Goal: Information Seeking & Learning: Learn about a topic

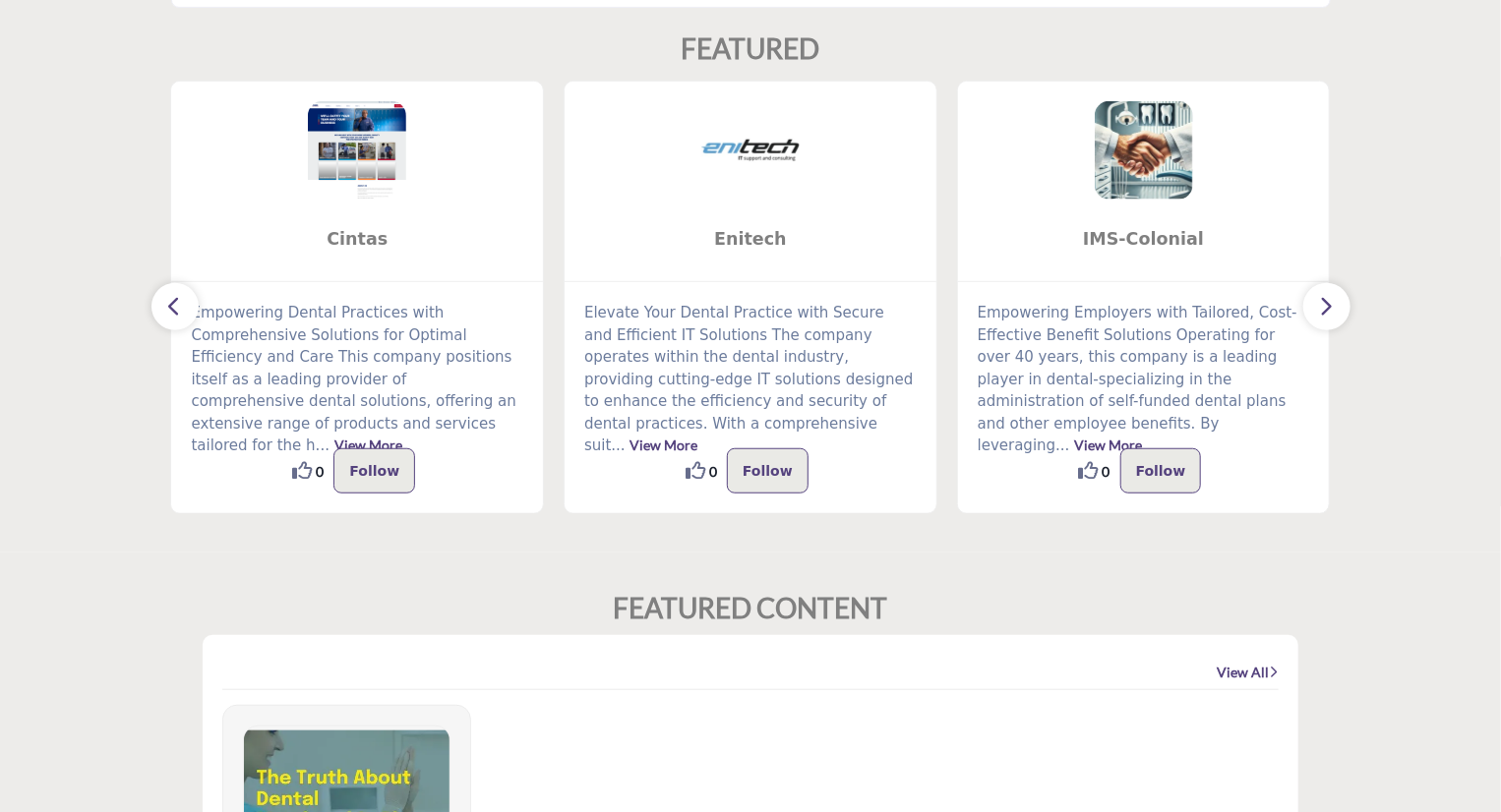
scroll to position [506, 0]
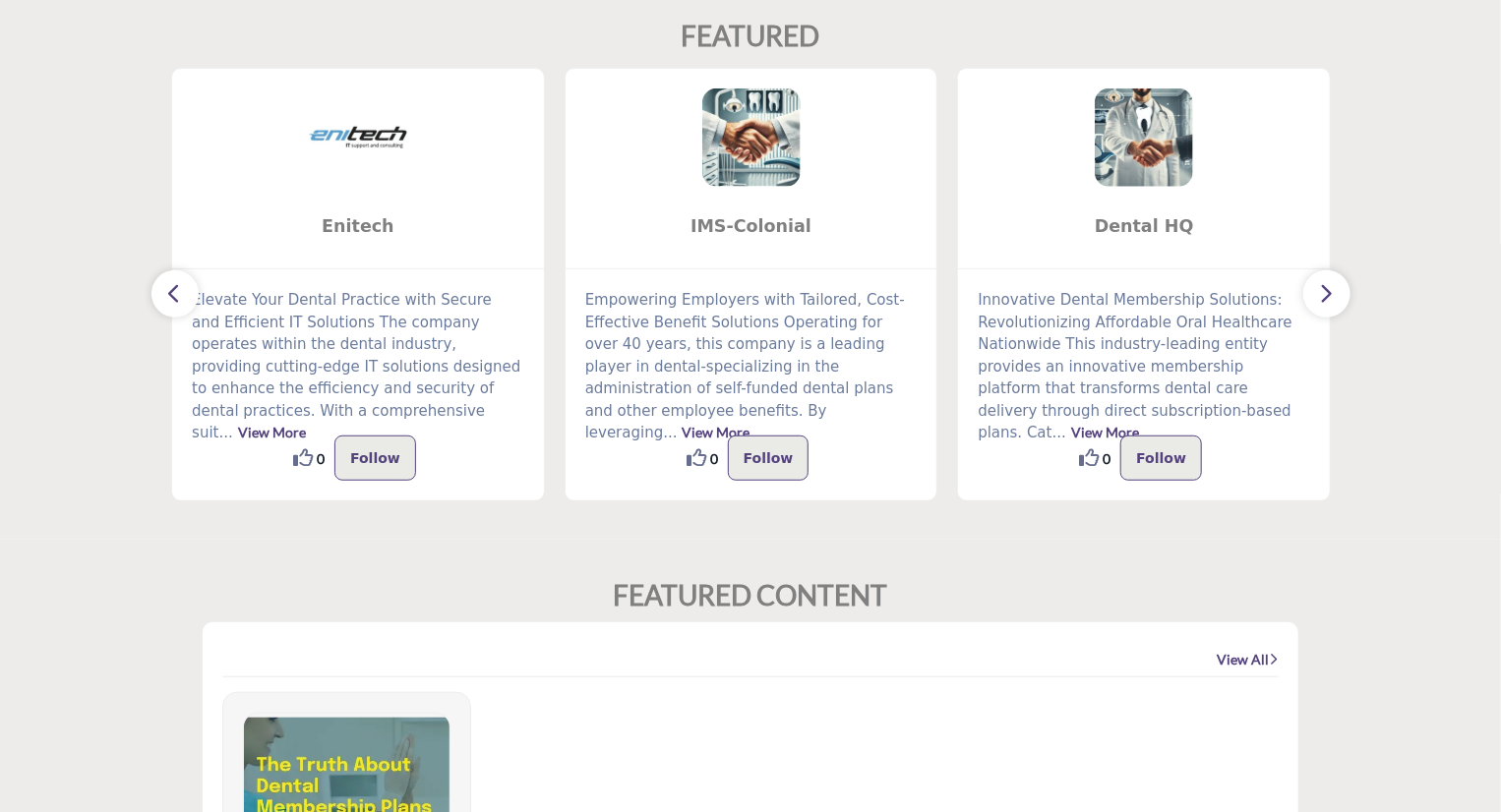
click at [1328, 300] on icon "button" at bounding box center [1327, 293] width 16 height 25
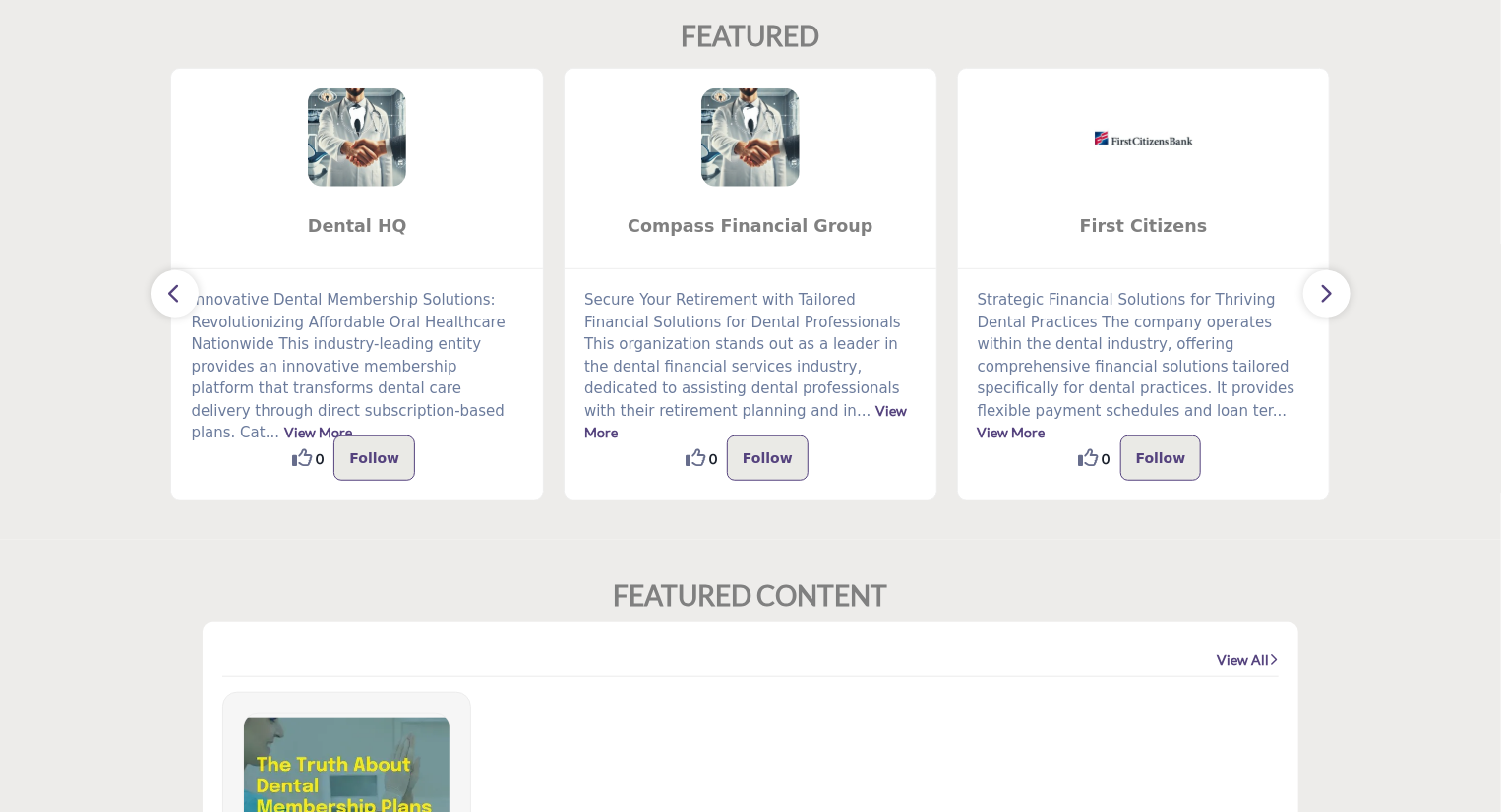
click at [1328, 300] on icon "button" at bounding box center [1327, 293] width 16 height 25
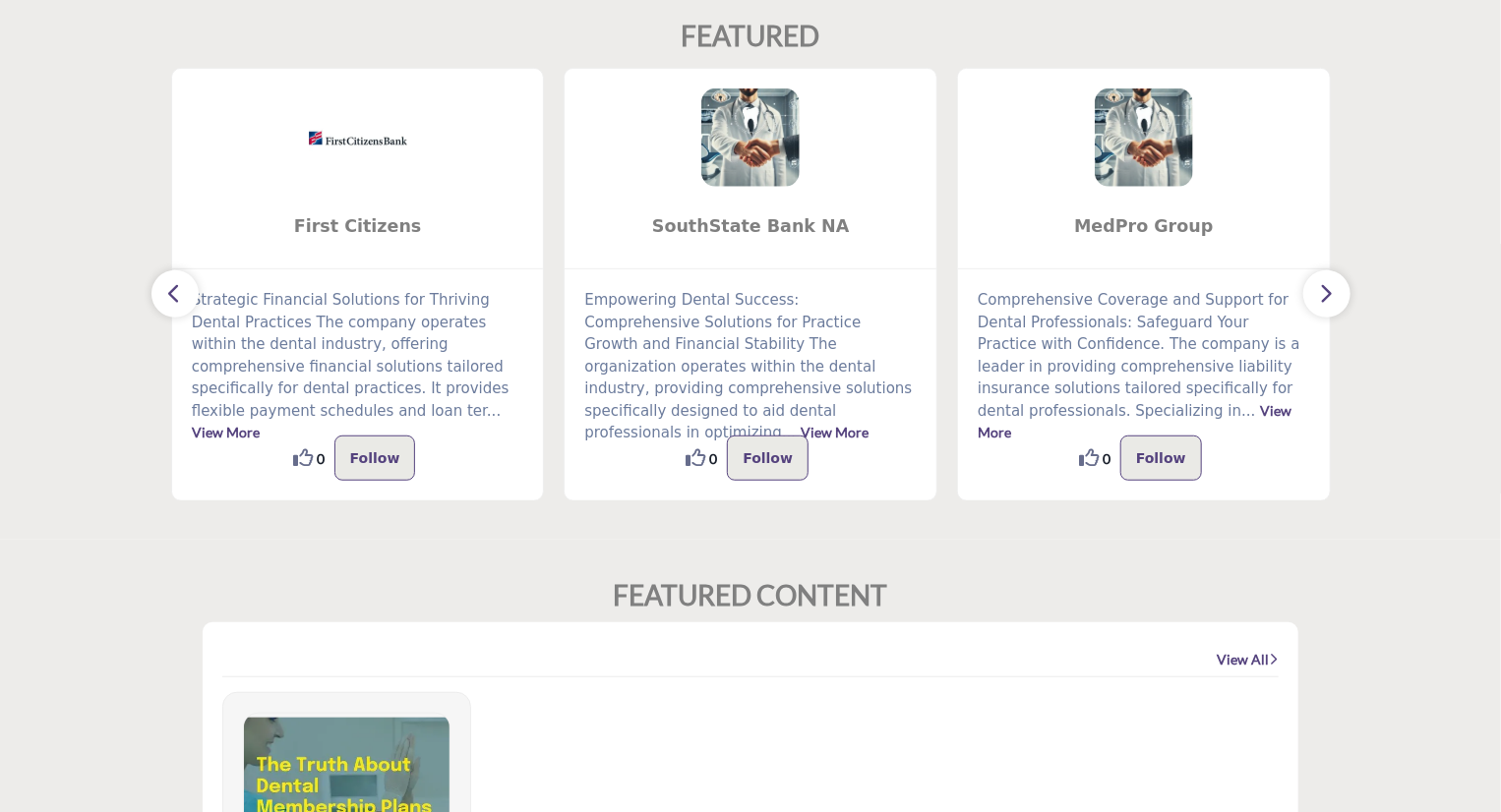
click at [1328, 300] on icon "button" at bounding box center [1327, 293] width 16 height 25
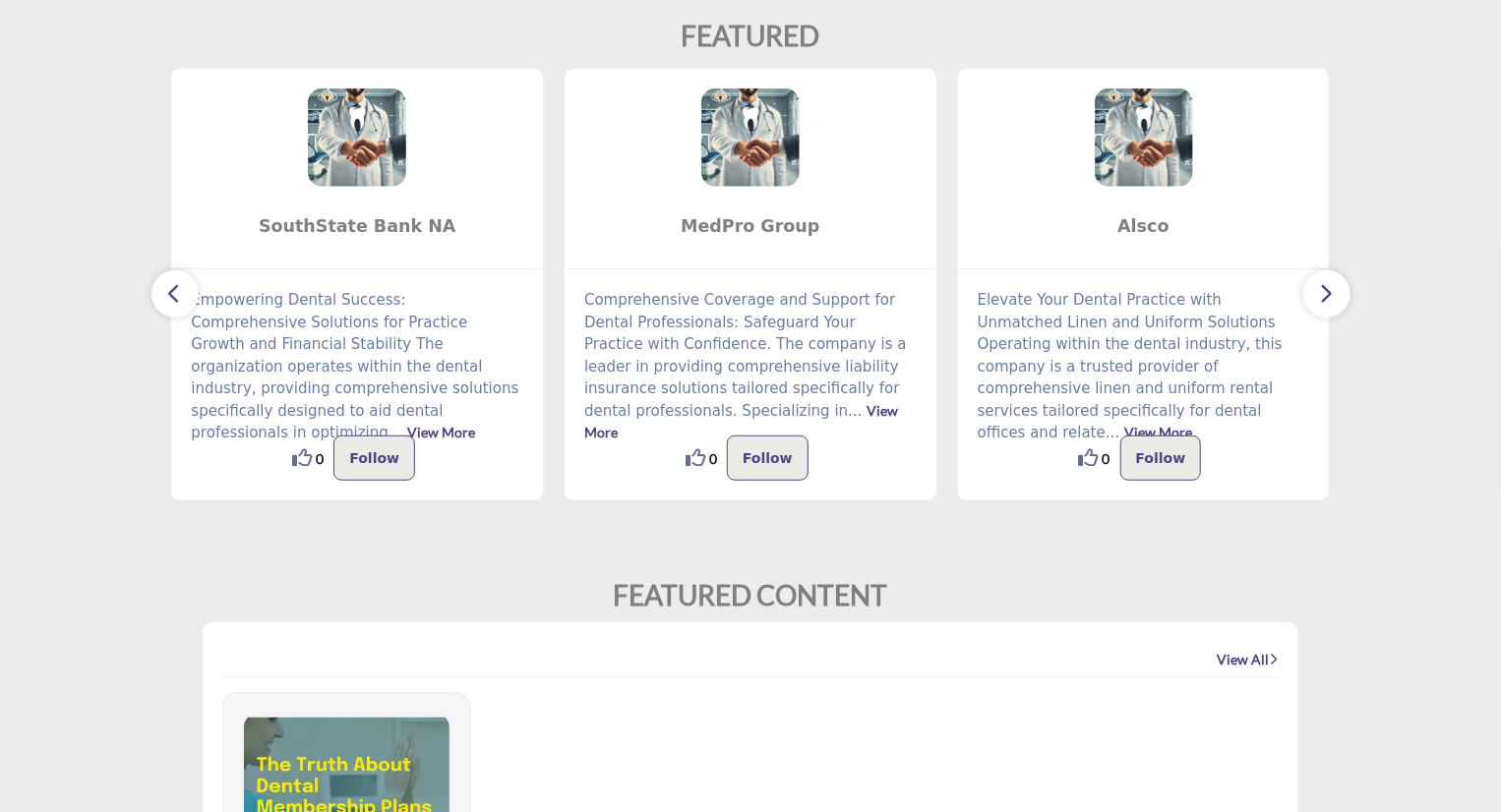
click at [1328, 300] on icon "button" at bounding box center [1327, 293] width 16 height 25
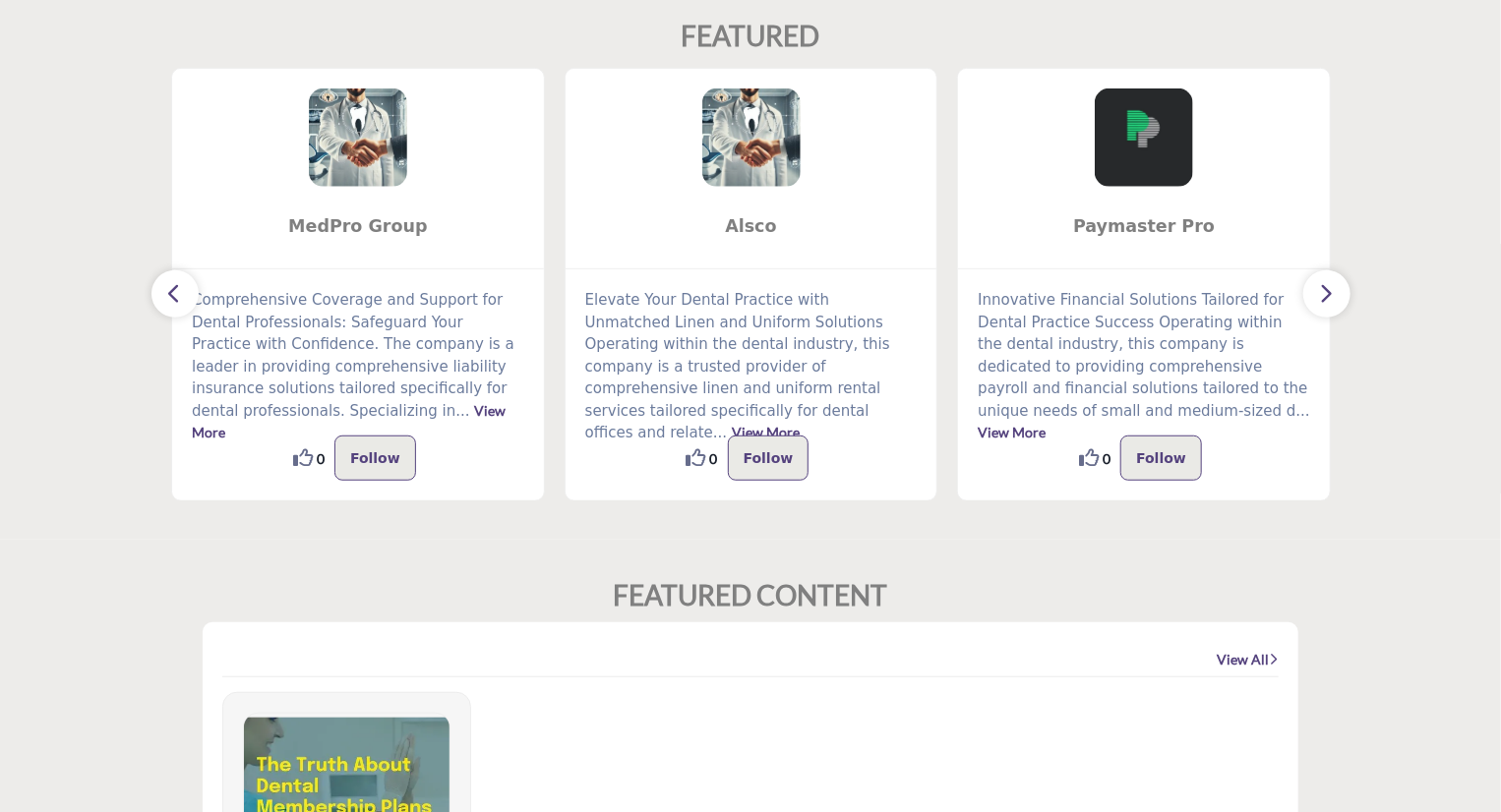
click at [1328, 300] on icon "button" at bounding box center [1327, 293] width 16 height 25
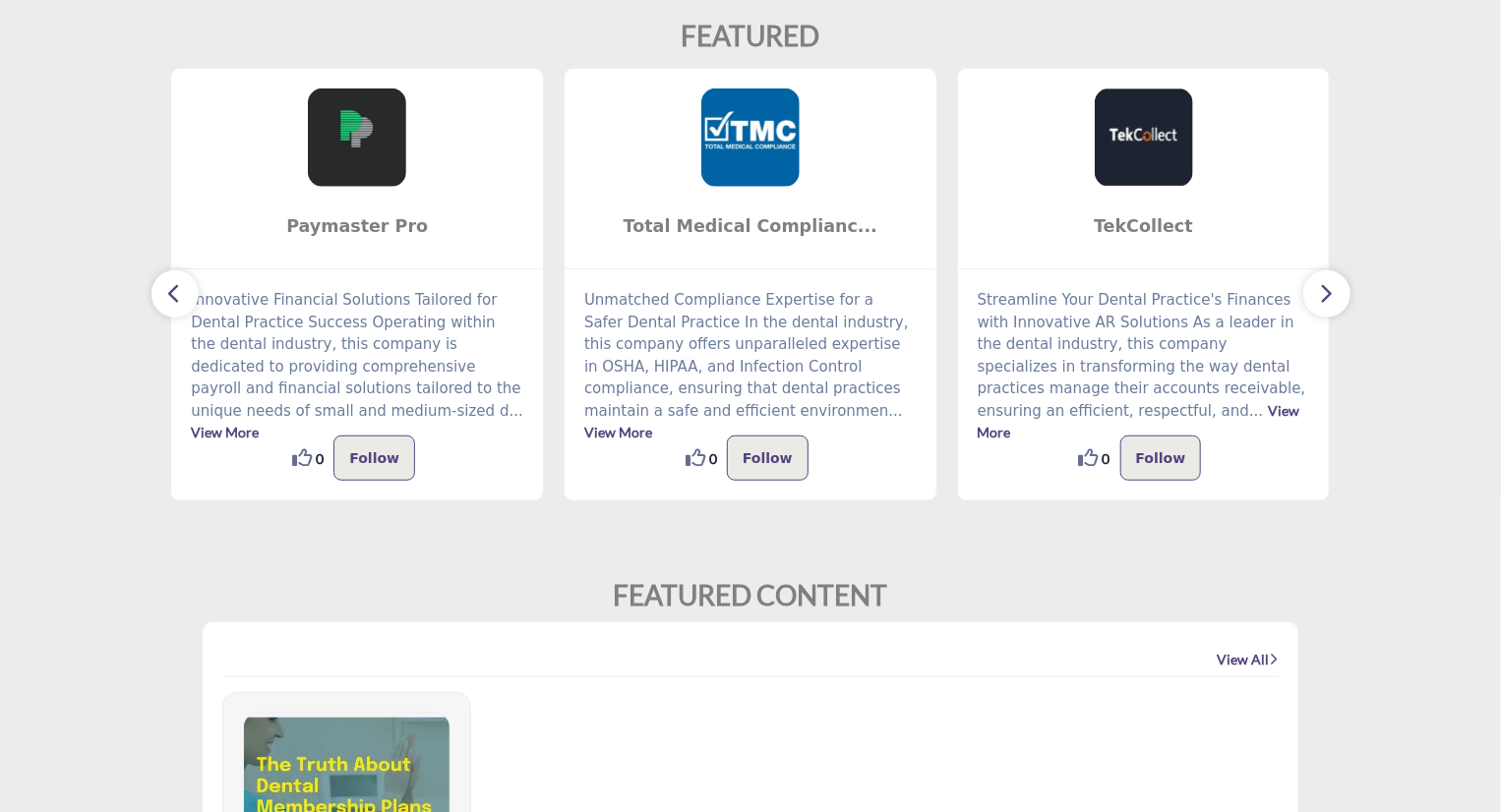
click at [1328, 300] on icon "button" at bounding box center [1327, 293] width 16 height 25
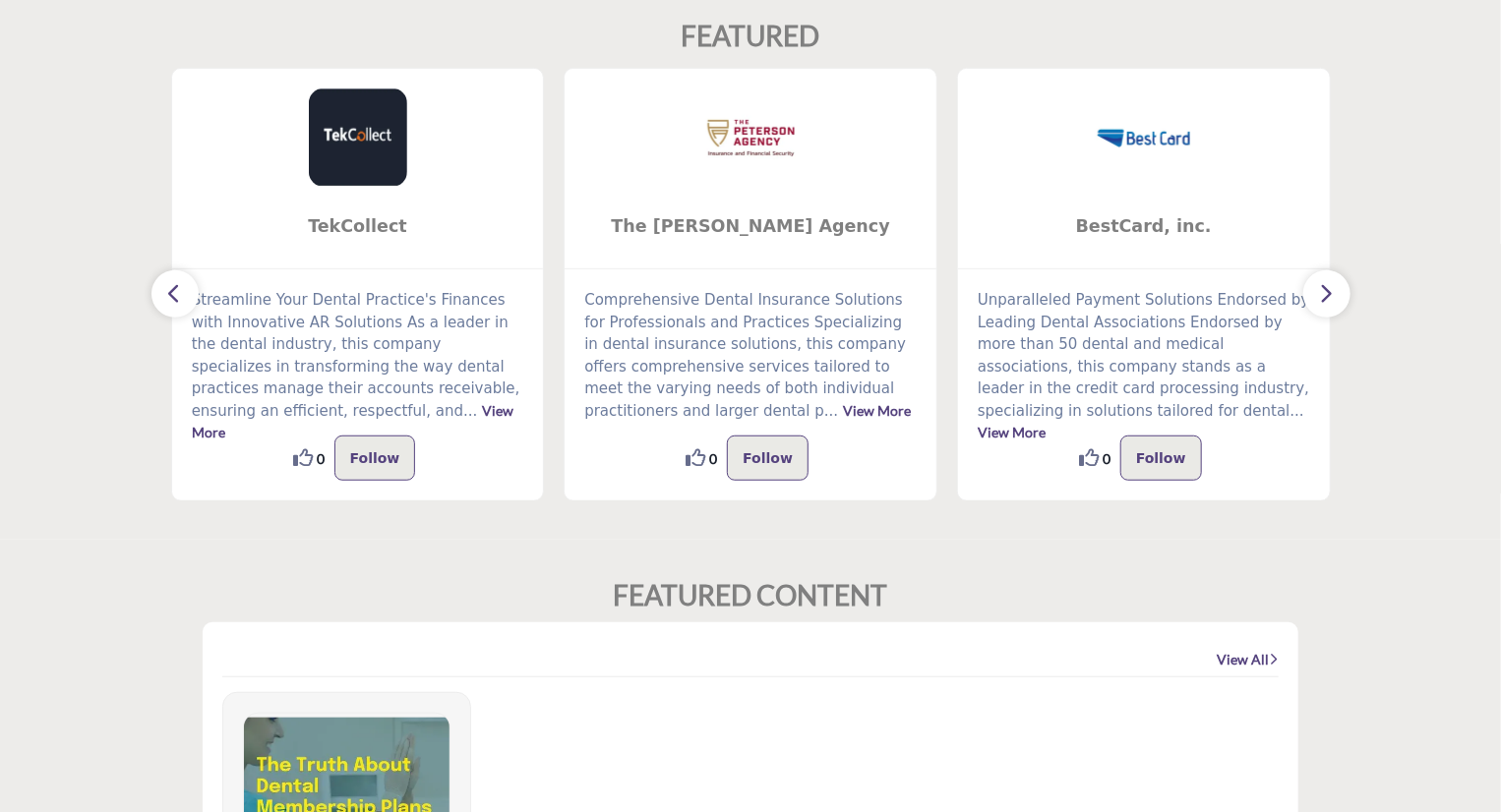
click at [1328, 300] on icon "button" at bounding box center [1327, 293] width 16 height 25
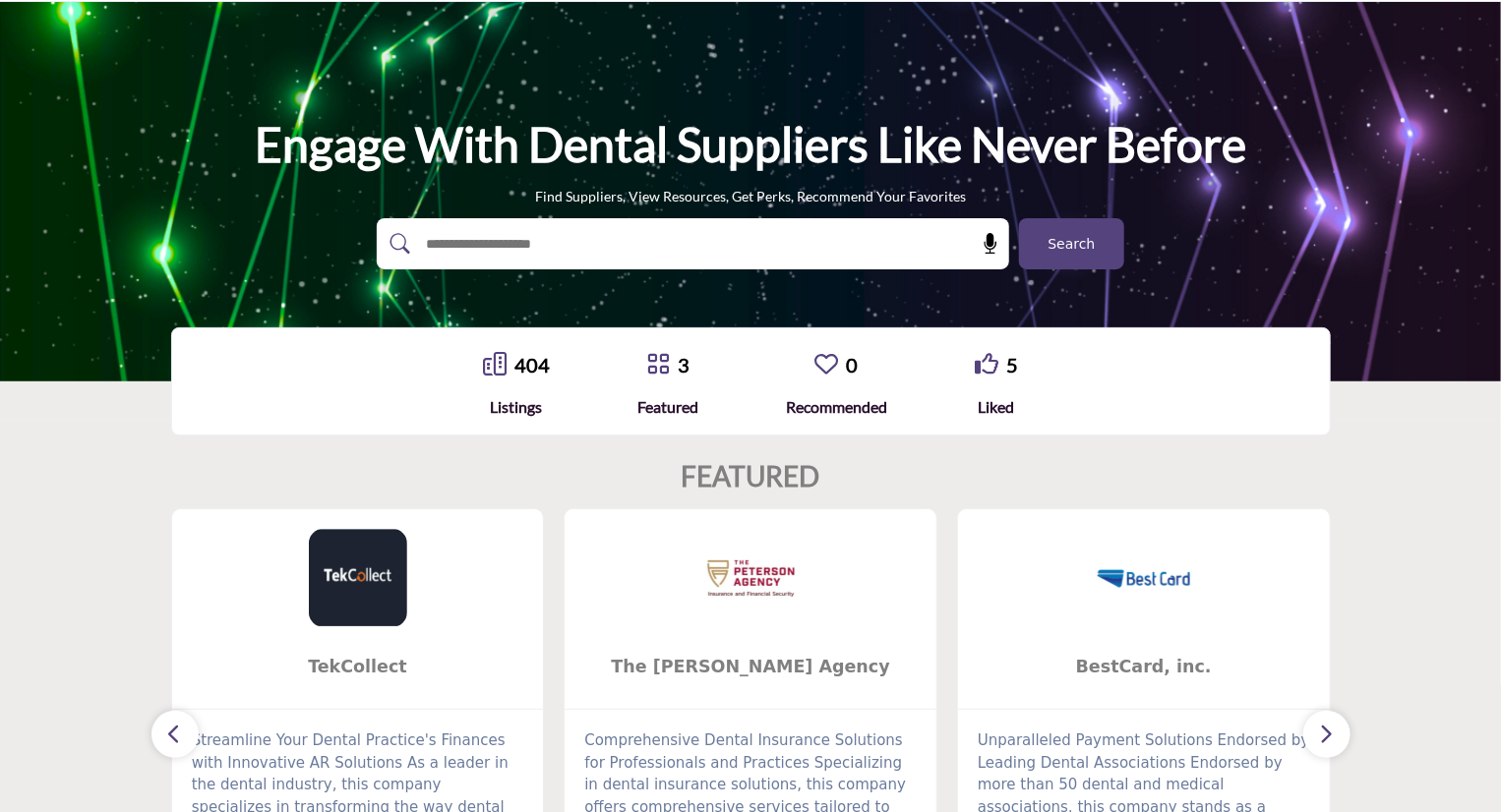
scroll to position [63, 0]
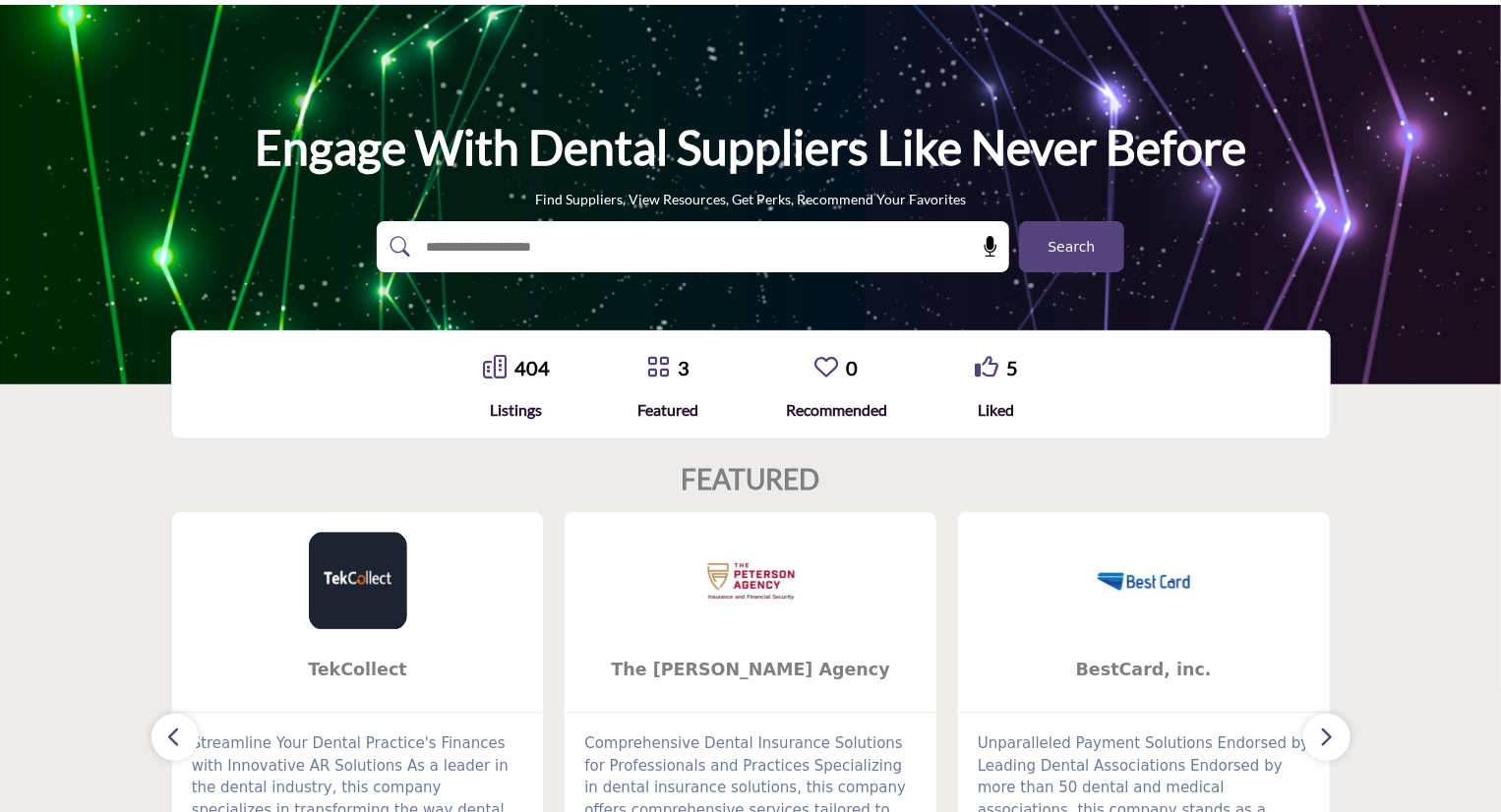
click at [518, 373] on link "404" at bounding box center [532, 368] width 35 height 24
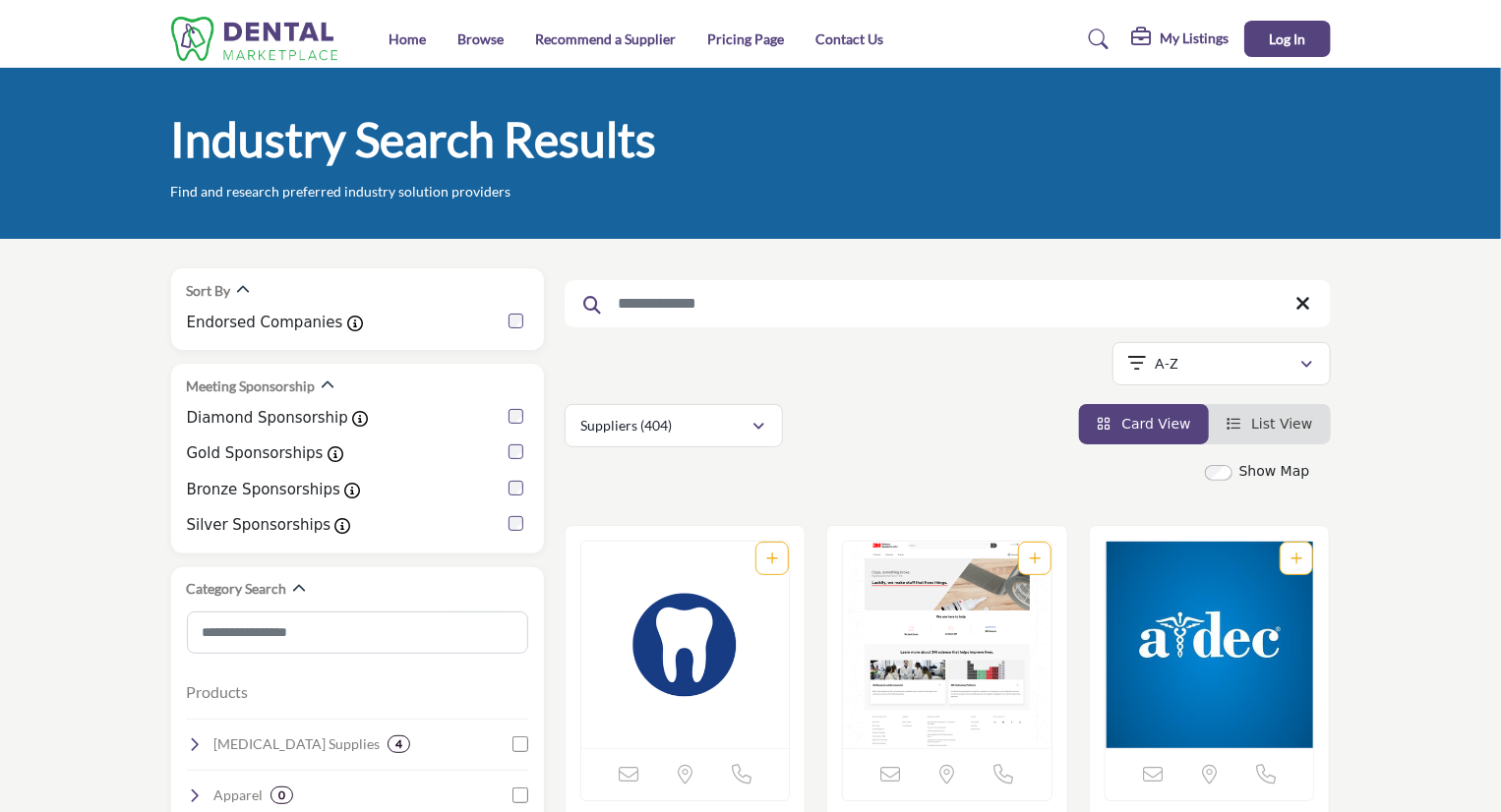
scroll to position [408, 0]
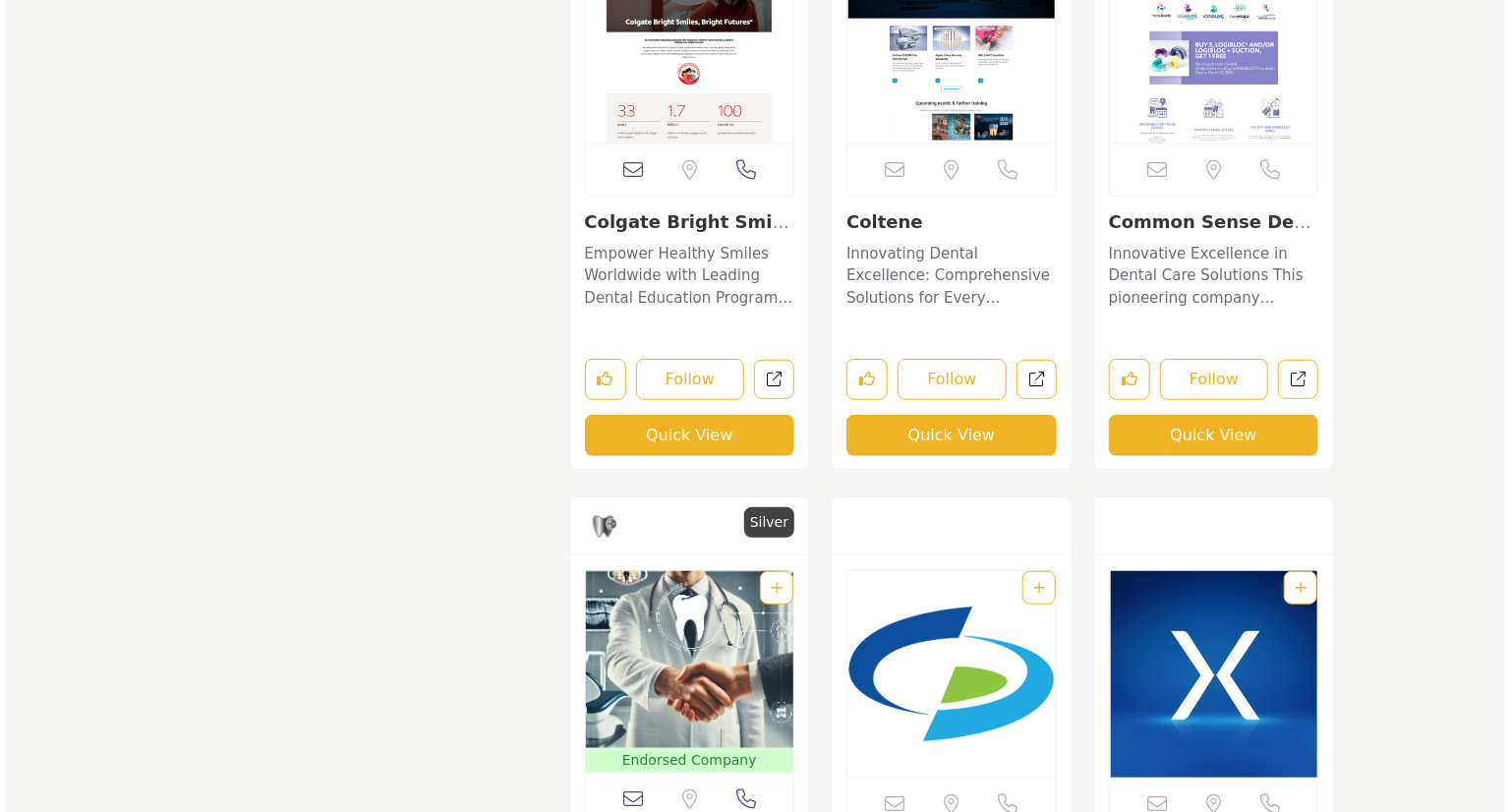
scroll to position [15332, 0]
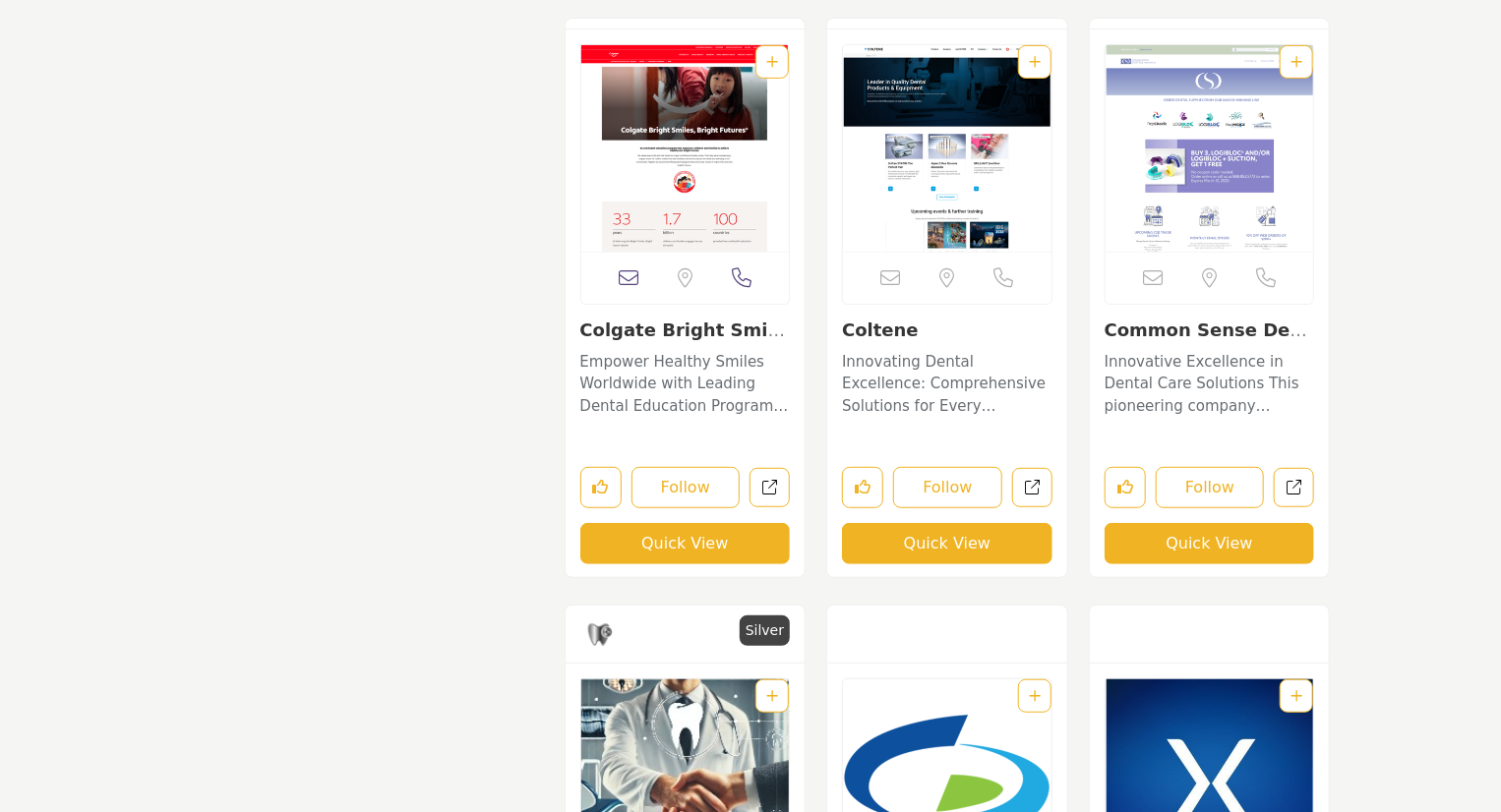
click at [689, 544] on button "Quick View" at bounding box center [686, 544] width 210 height 41
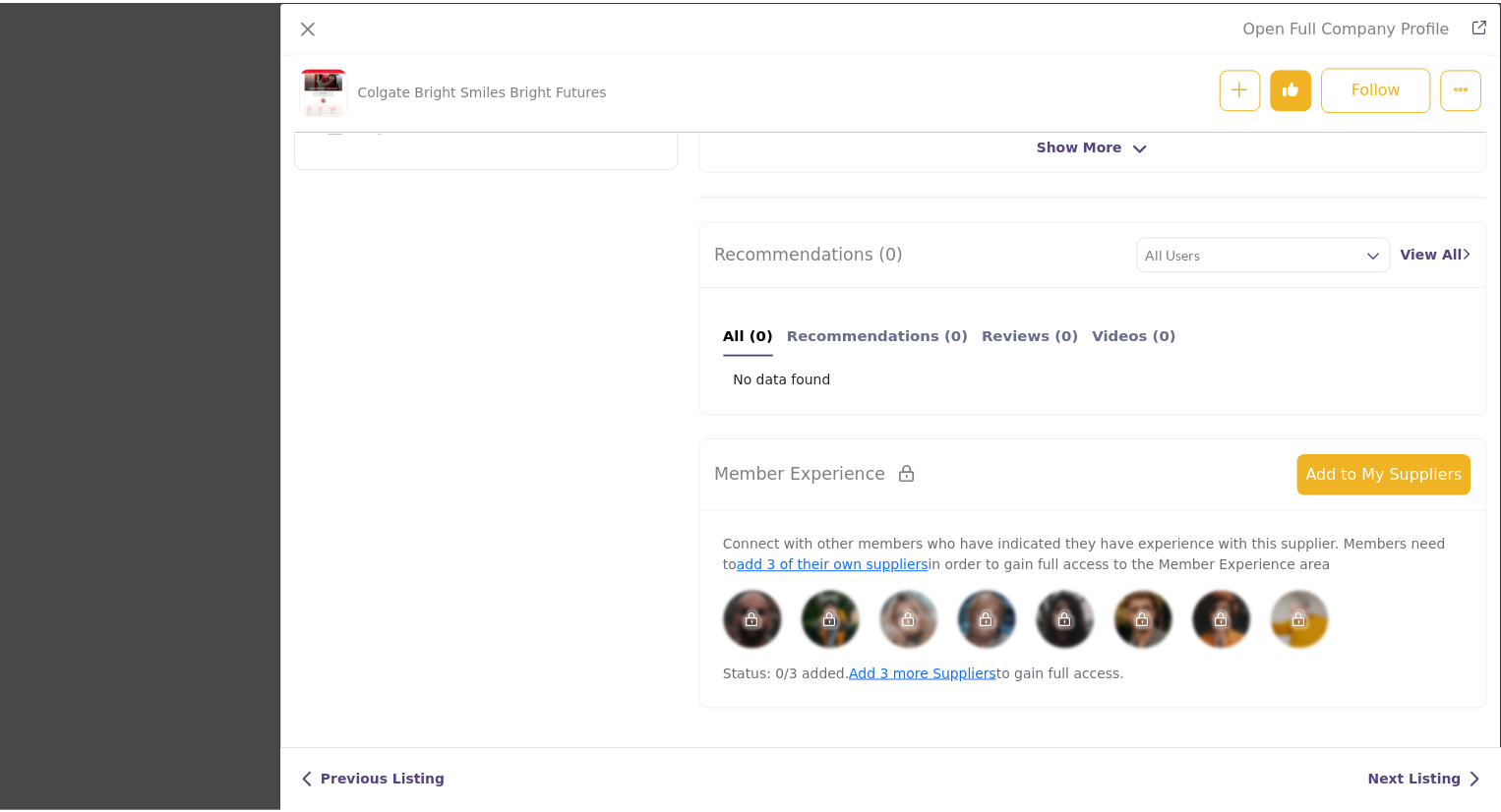
scroll to position [0, 0]
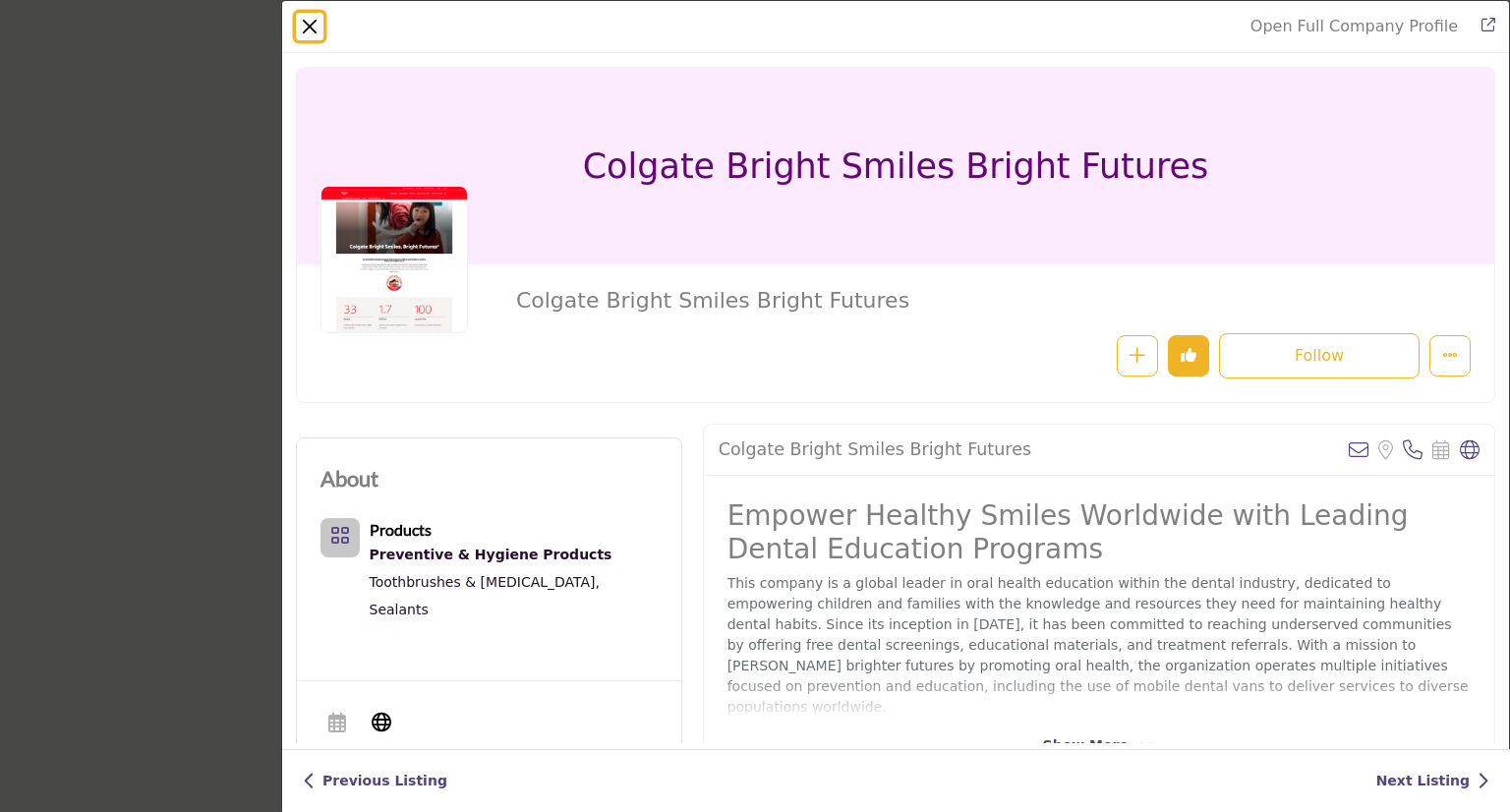
click at [309, 19] on button "Close" at bounding box center [310, 27] width 28 height 28
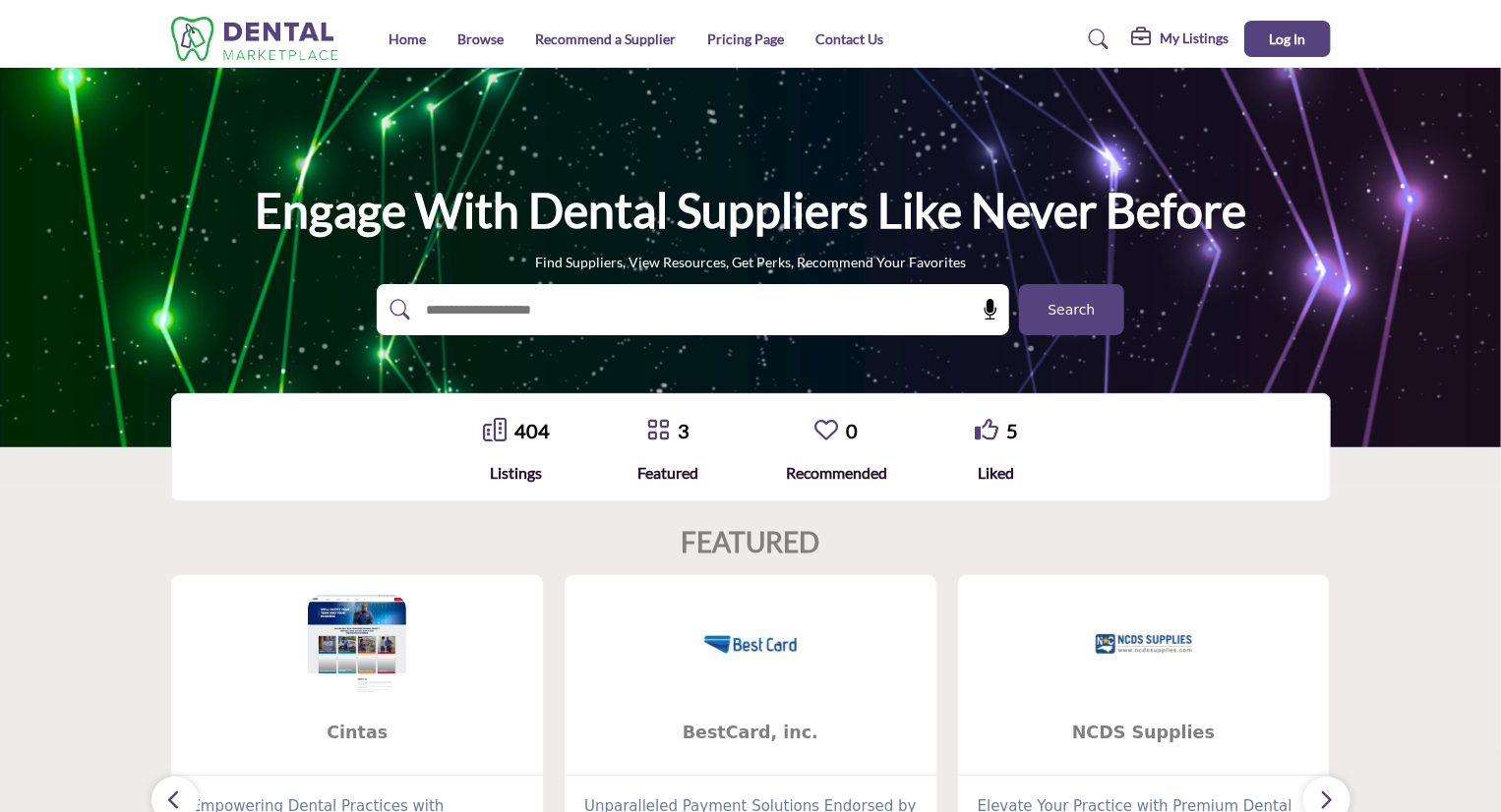
scroll to position [447, 0]
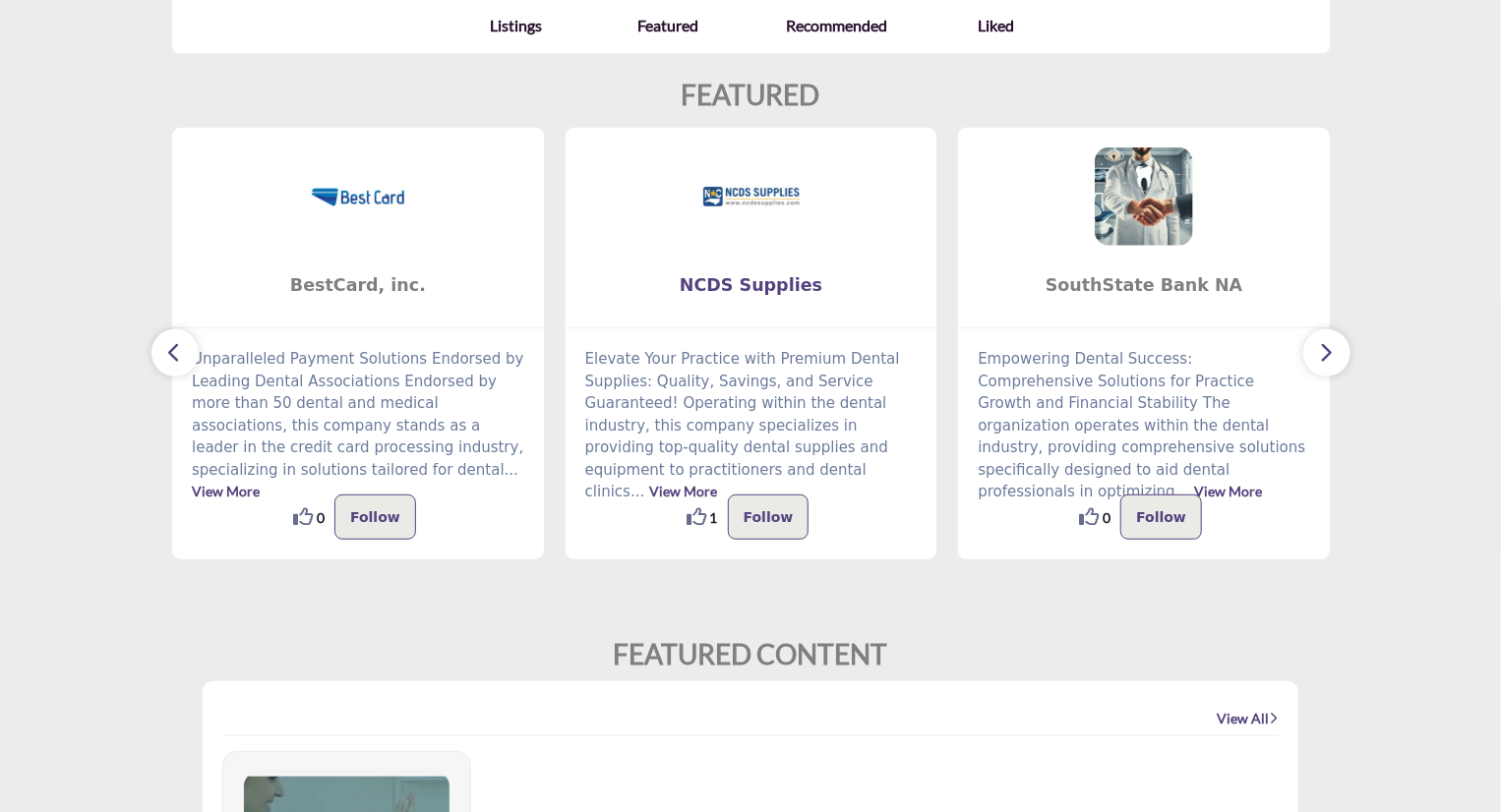
click at [716, 281] on span "NCDS Supplies" at bounding box center [751, 285] width 313 height 26
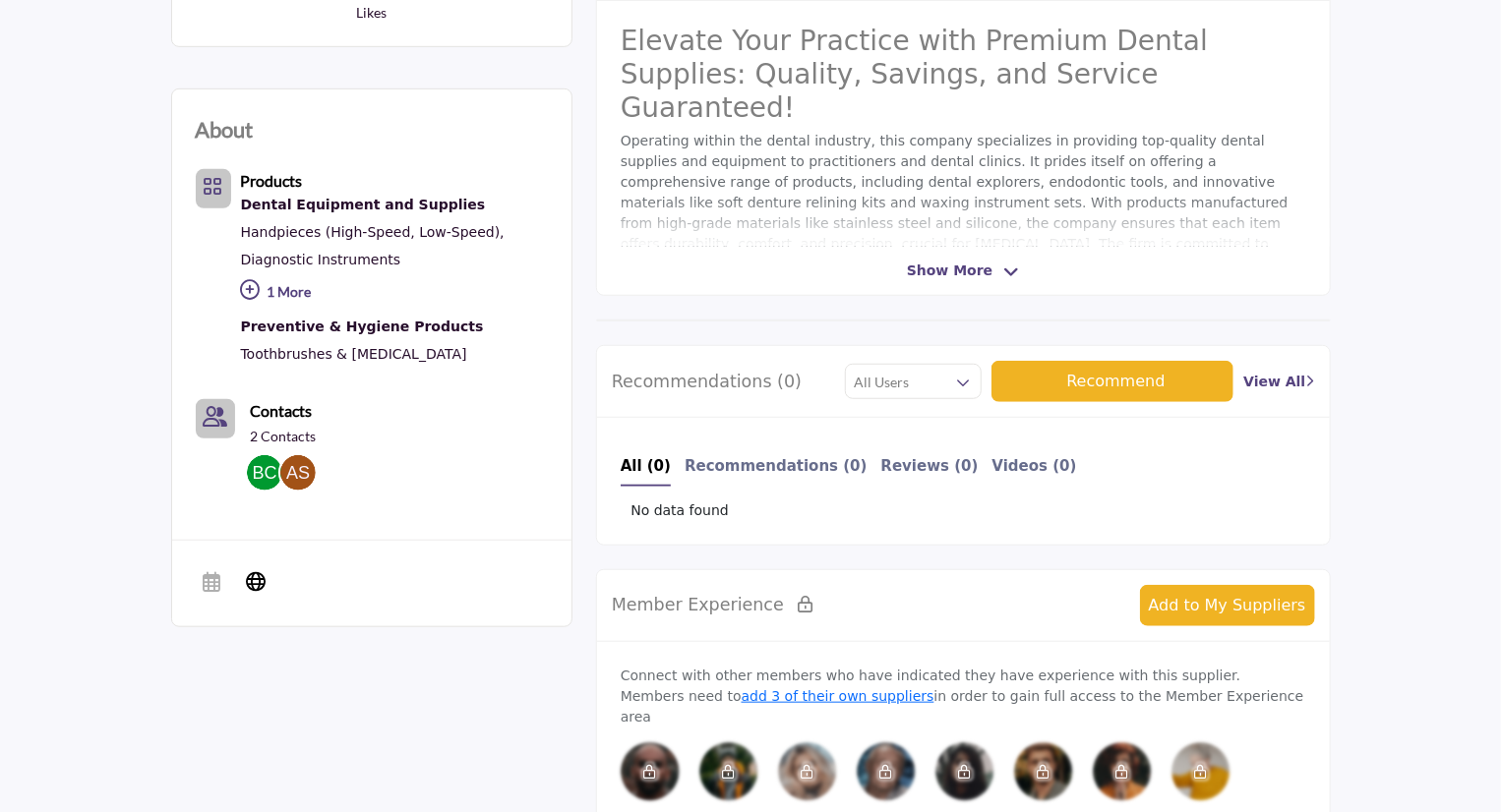
scroll to position [594, 0]
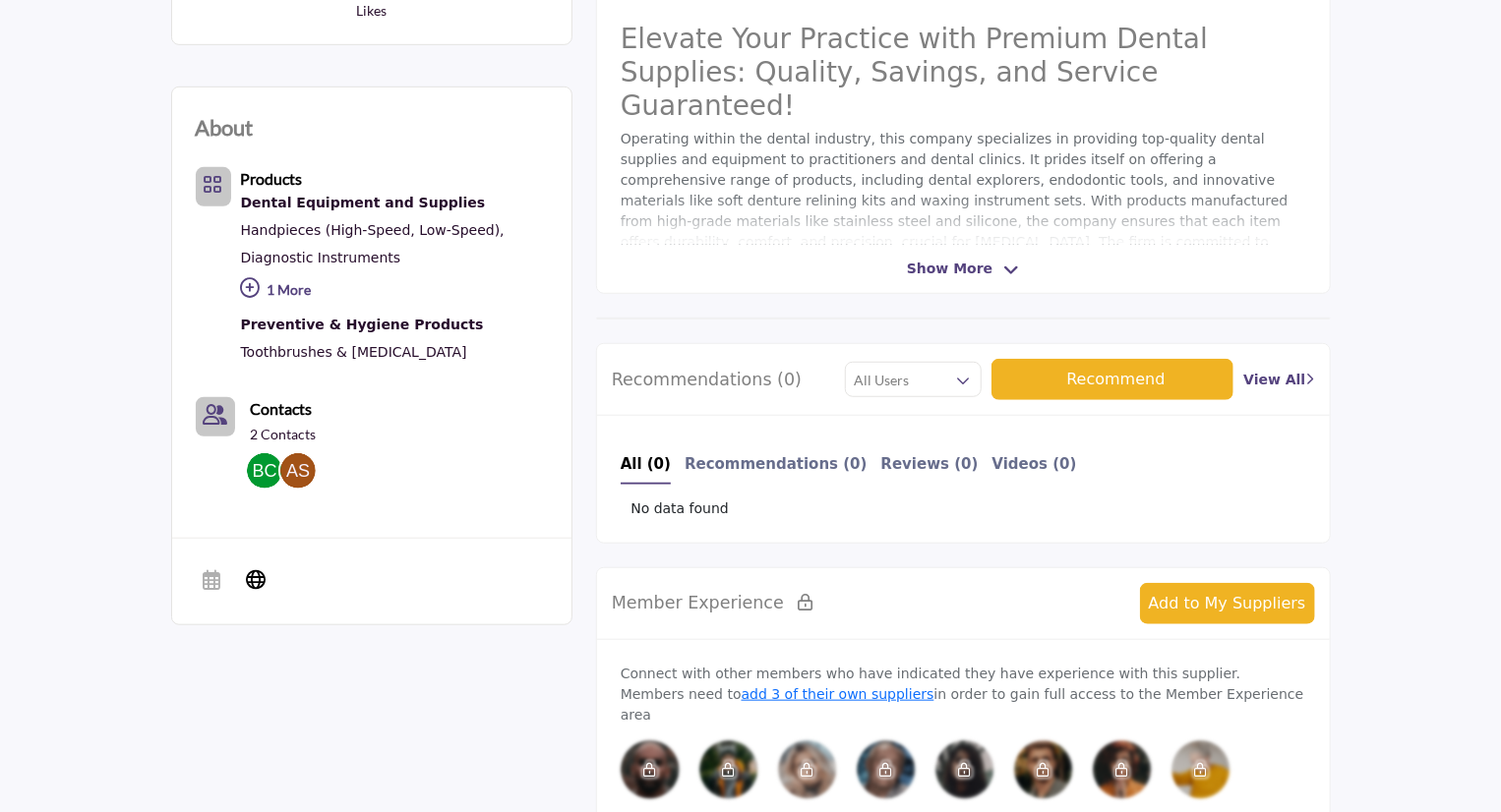
click at [971, 272] on span "Show More" at bounding box center [949, 268] width 86 height 21
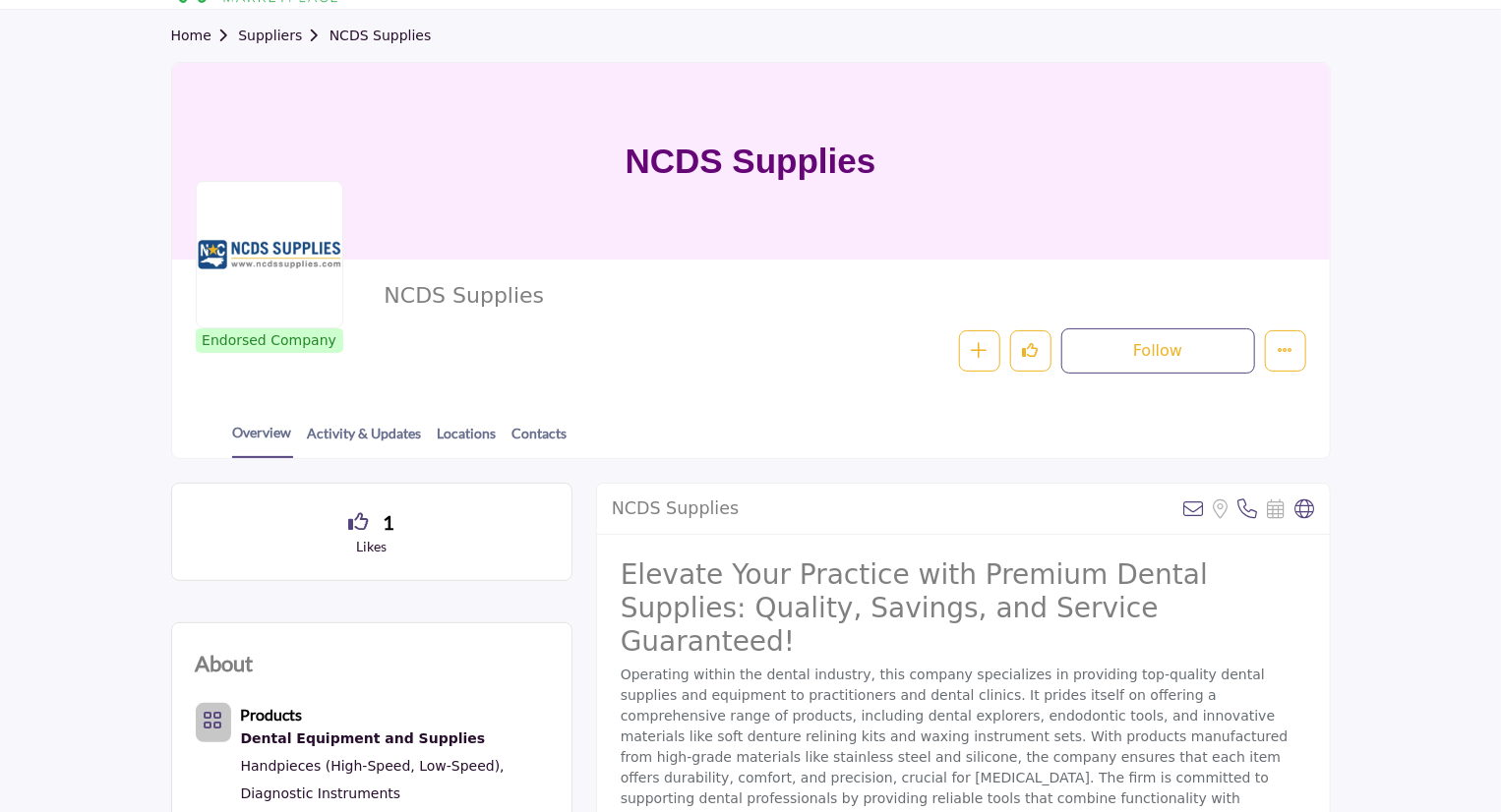
scroll to position [57, 0]
click at [375, 434] on link "Activity & Updates" at bounding box center [365, 440] width 116 height 34
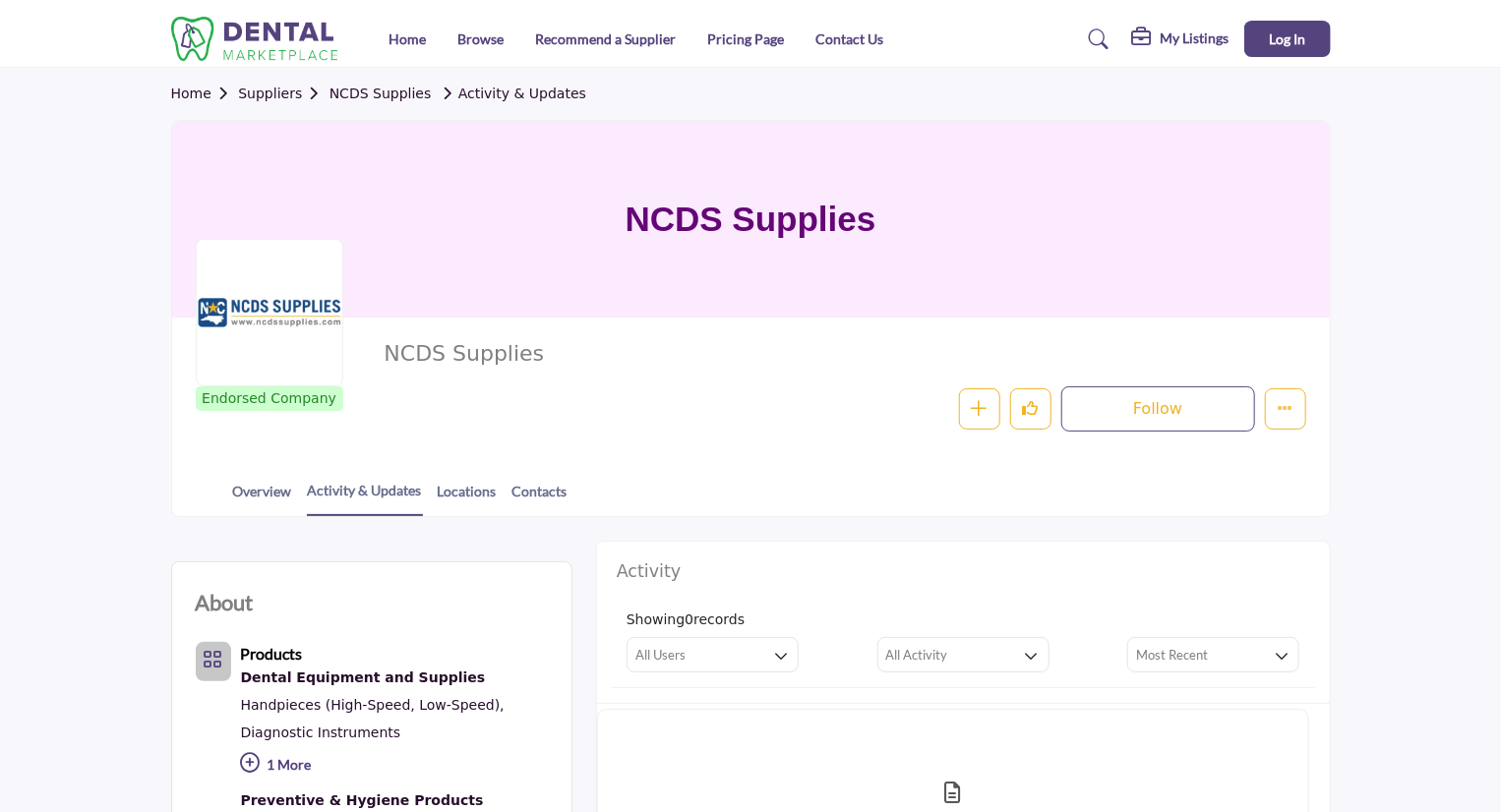
click at [1427, 186] on section "Home Suppliers NCDS Supplies Activity & Updates NCDS Supplies Endorsed Company …" at bounding box center [750, 292] width 1501 height 449
click at [740, 42] on link "Pricing Page" at bounding box center [746, 38] width 77 height 17
